Goal: Transaction & Acquisition: Book appointment/travel/reservation

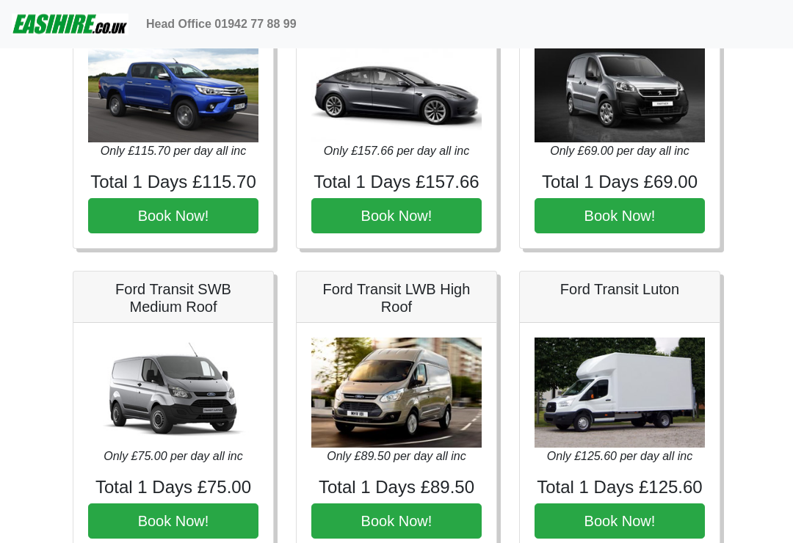
scroll to position [446, 0]
click at [640, 323] on div "Only £125.60 per day all inc Total 1 Days £125.60 Book Now!" at bounding box center [620, 438] width 200 height 231
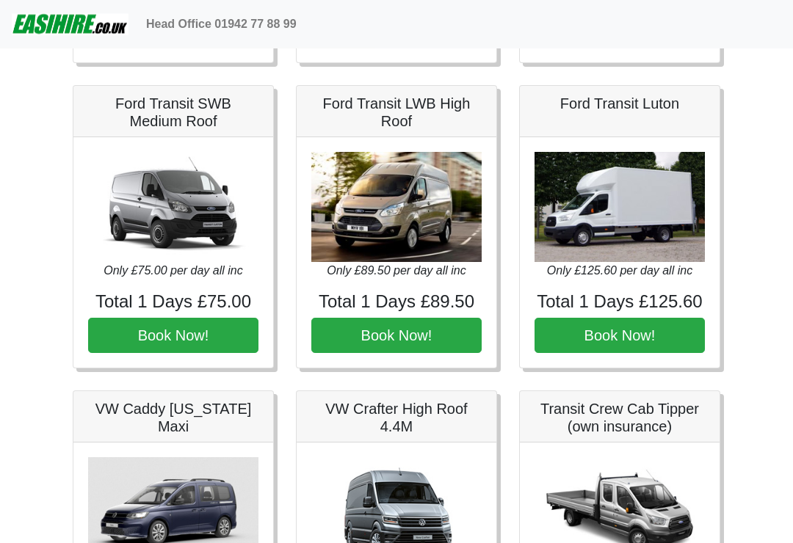
scroll to position [607, 0]
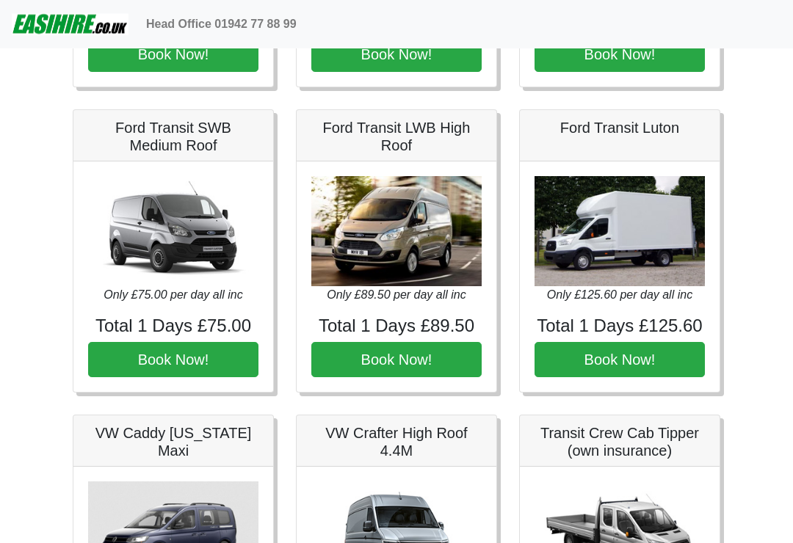
click at [120, 350] on button "Book Now!" at bounding box center [173, 360] width 170 height 35
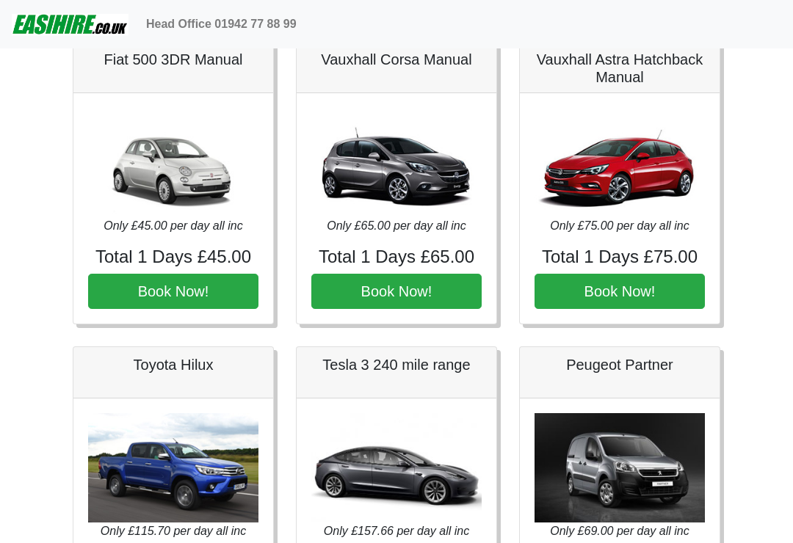
scroll to position [0, 0]
